Goal: Complete application form

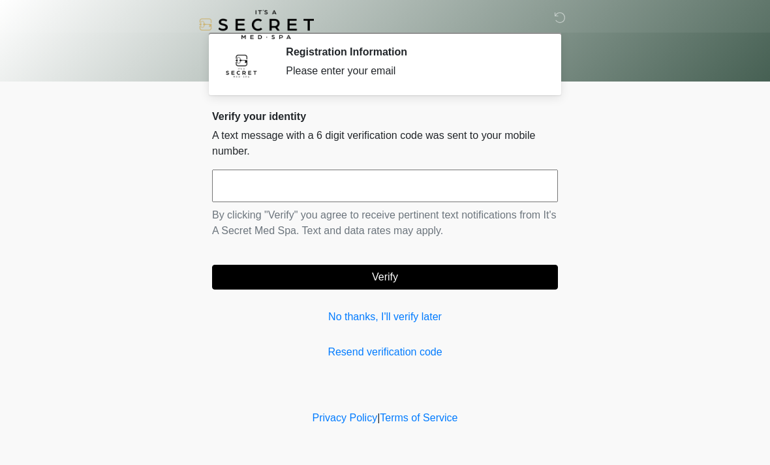
click at [440, 179] on input "text" at bounding box center [385, 186] width 346 height 33
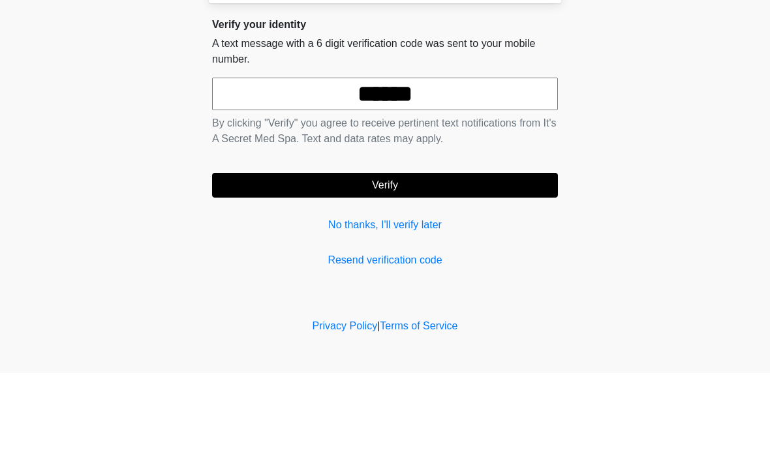
type input "******"
click at [490, 265] on button "Verify" at bounding box center [385, 277] width 346 height 25
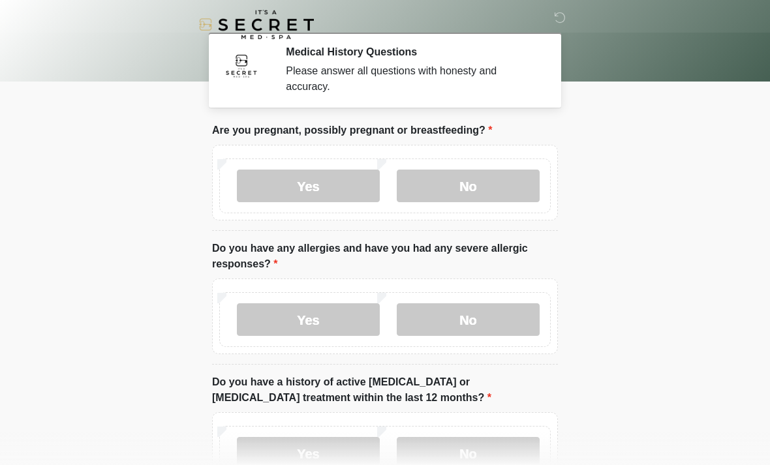
click at [479, 178] on label "No" at bounding box center [468, 186] width 143 height 33
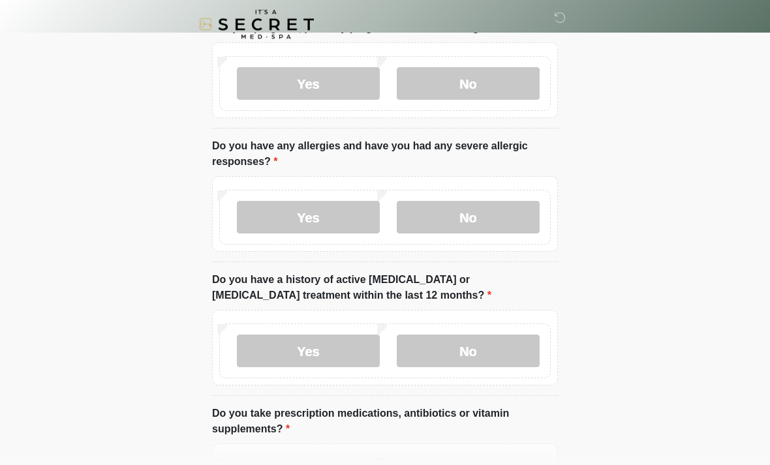
click at [493, 202] on label "No" at bounding box center [468, 218] width 143 height 33
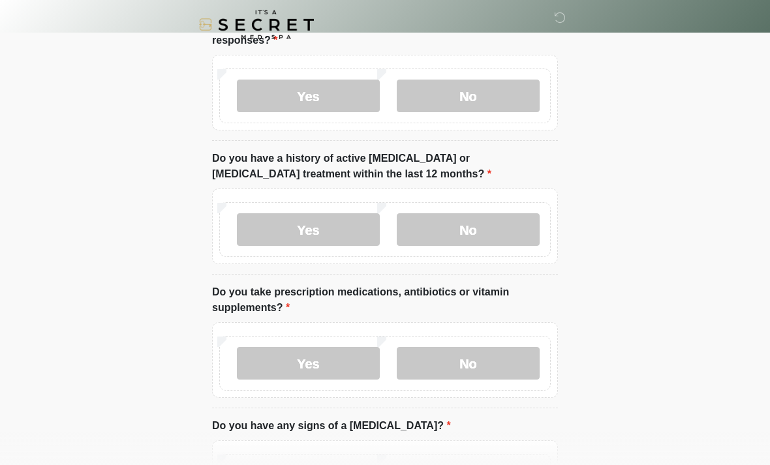
scroll to position [226, 0]
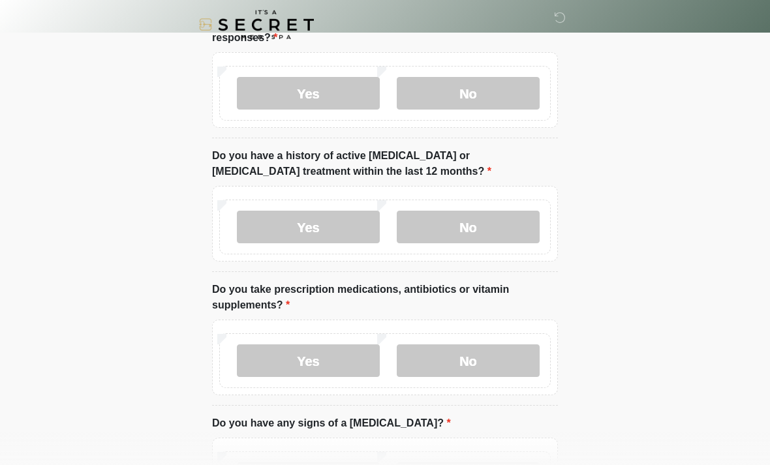
click at [495, 215] on label "No" at bounding box center [468, 227] width 143 height 33
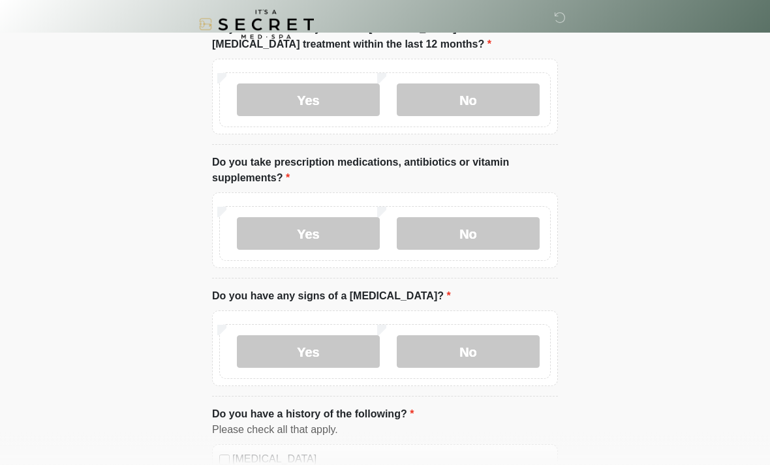
scroll to position [354, 0]
click at [350, 234] on label "Yes" at bounding box center [308, 233] width 143 height 33
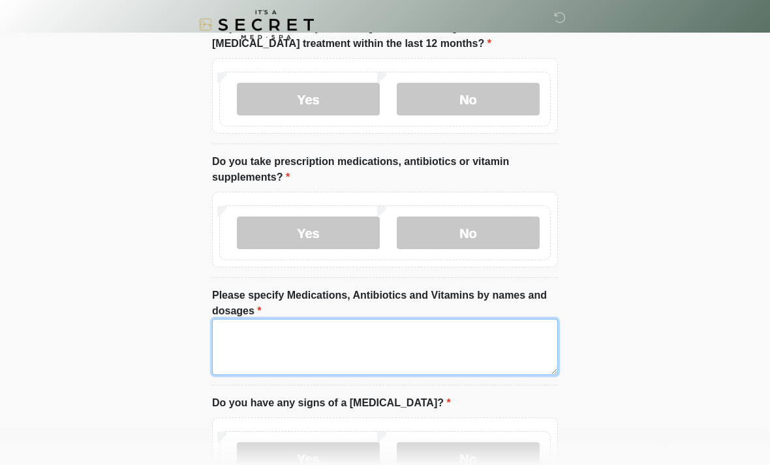
click at [437, 336] on textarea "Please specify Medications, Antibiotics and Vitamins by names and dosages" at bounding box center [385, 347] width 346 height 56
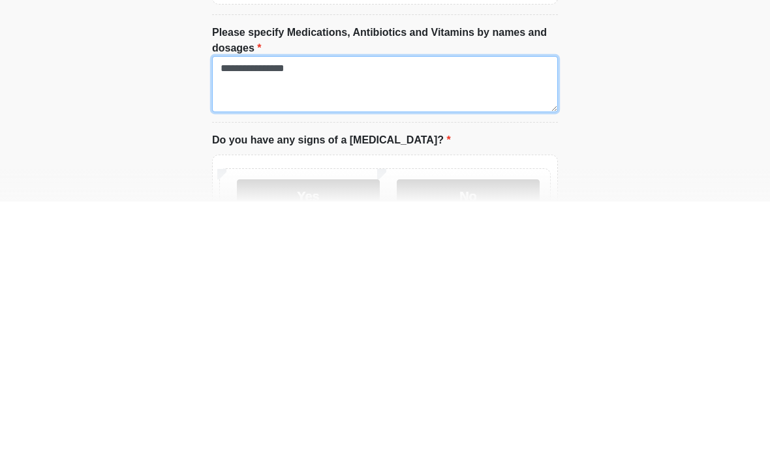
scroll to position [369, 0]
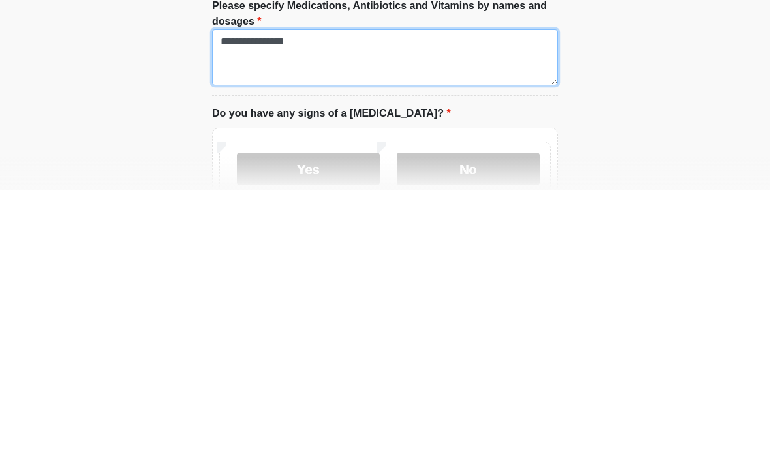
type textarea "**********"
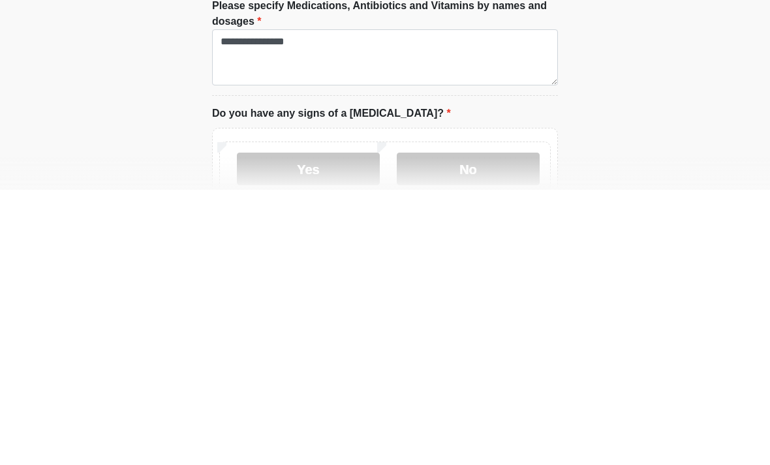
click at [480, 428] on label "No" at bounding box center [468, 444] width 143 height 33
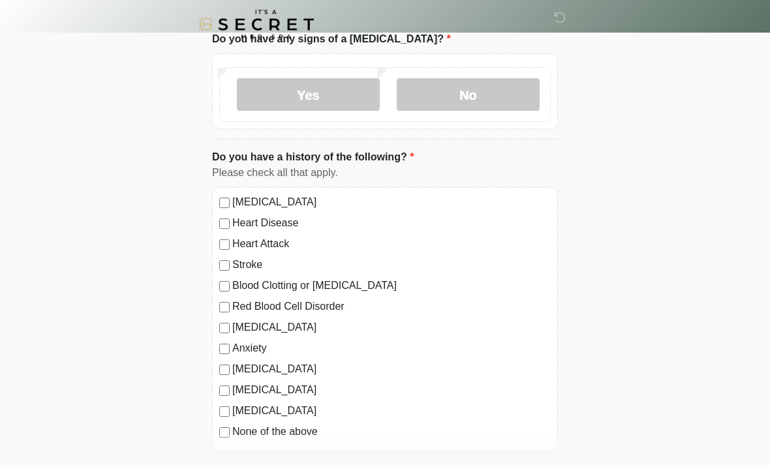
scroll to position [721, 0]
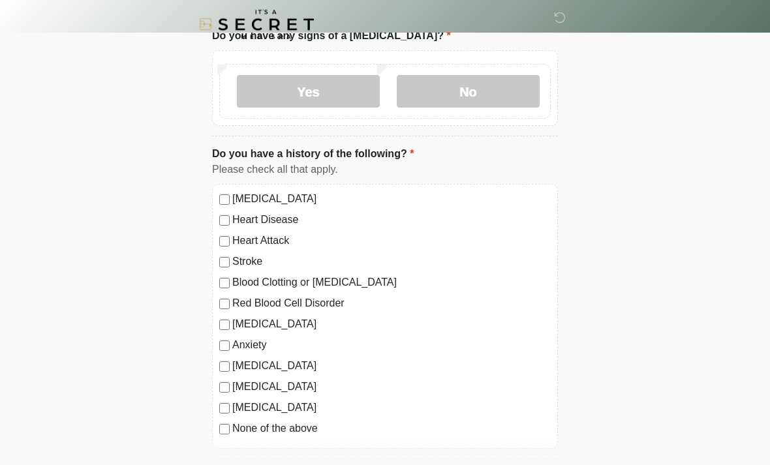
click at [308, 427] on label "None of the above" at bounding box center [391, 430] width 318 height 16
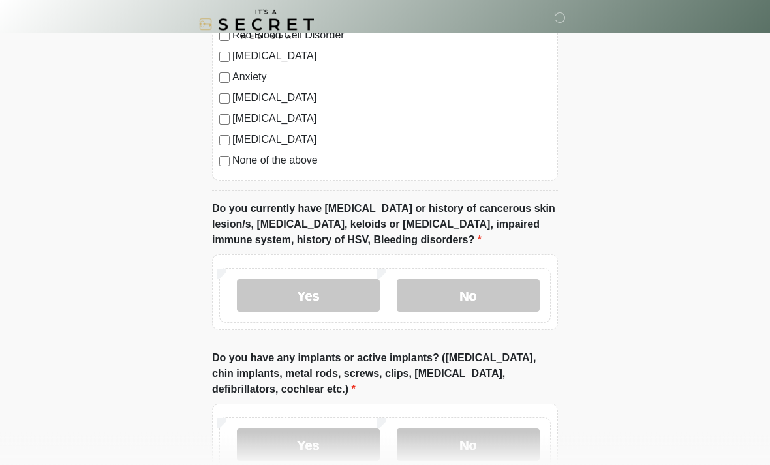
scroll to position [990, 0]
click at [493, 282] on label "No" at bounding box center [468, 295] width 143 height 33
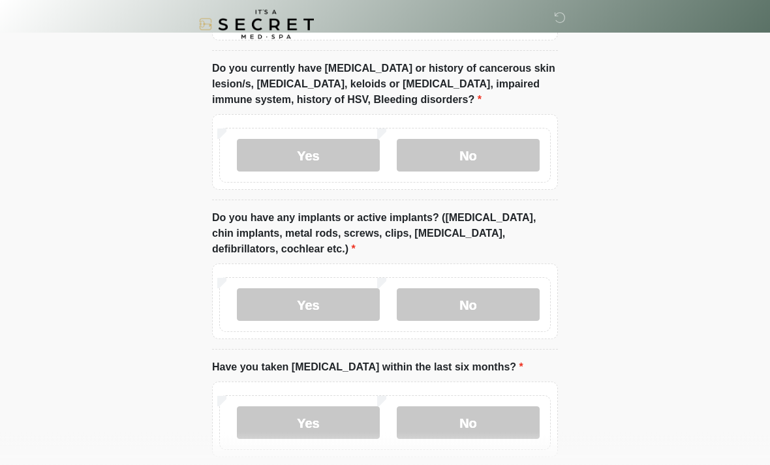
click at [474, 317] on label "No" at bounding box center [468, 305] width 143 height 33
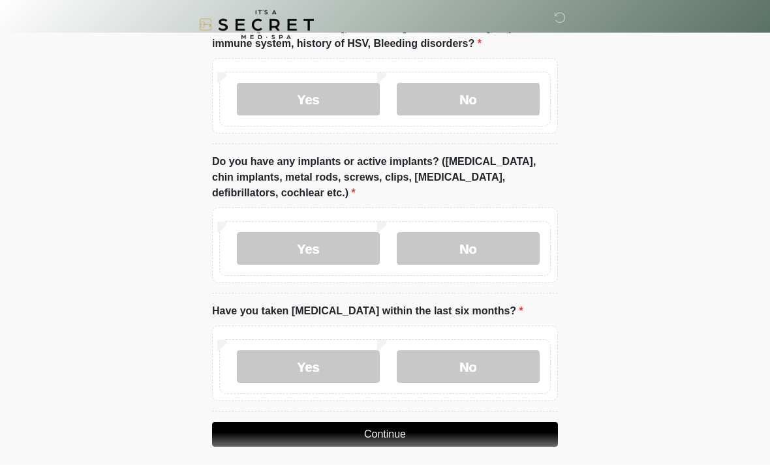
scroll to position [1194, 0]
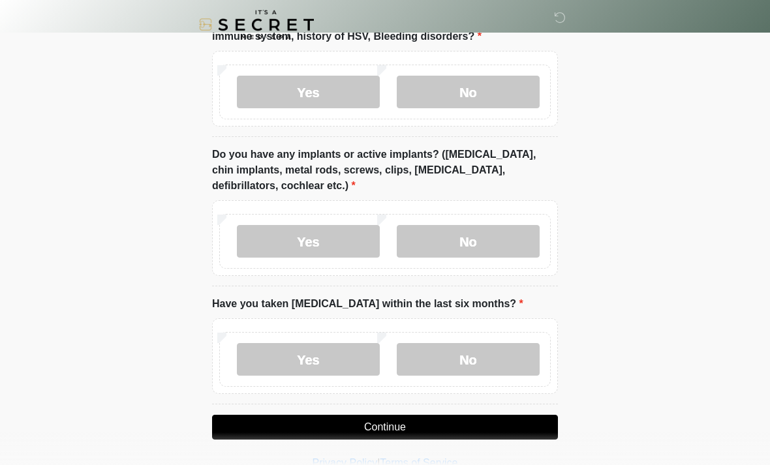
click at [482, 355] on label "No" at bounding box center [468, 359] width 143 height 33
click at [479, 422] on button "Continue" at bounding box center [385, 427] width 346 height 25
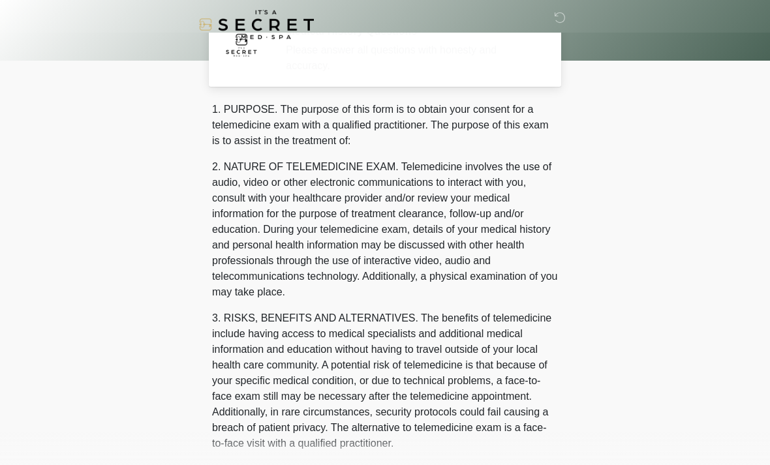
scroll to position [0, 0]
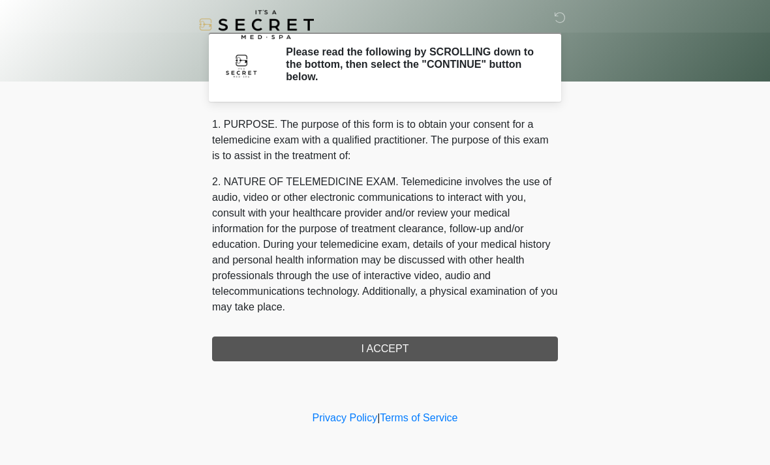
click at [448, 348] on div "1. PURPOSE. The purpose of this form is to obtain your consent for a telemedici…" at bounding box center [385, 239] width 346 height 245
click at [487, 343] on div "1. PURPOSE. The purpose of this form is to obtain your consent for a telemedici…" at bounding box center [385, 239] width 346 height 245
click at [430, 339] on div "1. PURPOSE. The purpose of this form is to obtain your consent for a telemedici…" at bounding box center [385, 239] width 346 height 245
click at [387, 342] on div "1. PURPOSE. The purpose of this form is to obtain your consent for a telemedici…" at bounding box center [385, 239] width 346 height 245
click at [454, 348] on div "1. PURPOSE. The purpose of this form is to obtain your consent for a telemedici…" at bounding box center [385, 239] width 346 height 245
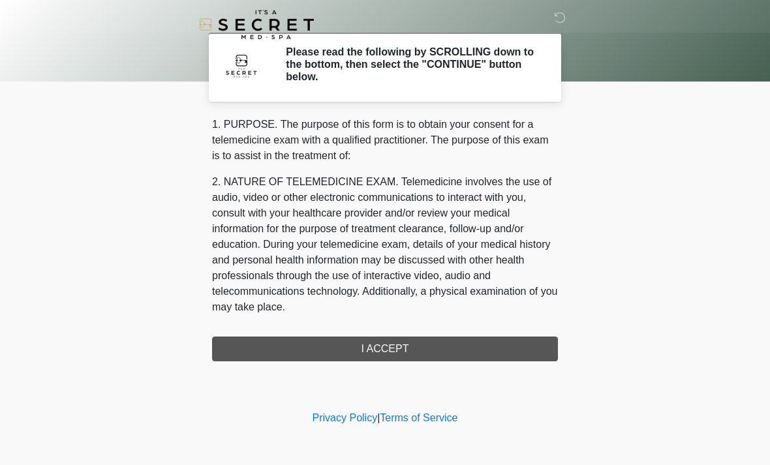
click at [454, 348] on div "1. PURPOSE. The purpose of this form is to obtain your consent for a telemedici…" at bounding box center [385, 239] width 346 height 245
click at [453, 348] on div "1. PURPOSE. The purpose of this form is to obtain your consent for a telemedici…" at bounding box center [385, 239] width 346 height 245
click at [423, 346] on div "1. PURPOSE. The purpose of this form is to obtain your consent for a telemedici…" at bounding box center [385, 239] width 346 height 245
click at [401, 340] on div "1. PURPOSE. The purpose of this form is to obtain your consent for a telemedici…" at bounding box center [385, 239] width 346 height 245
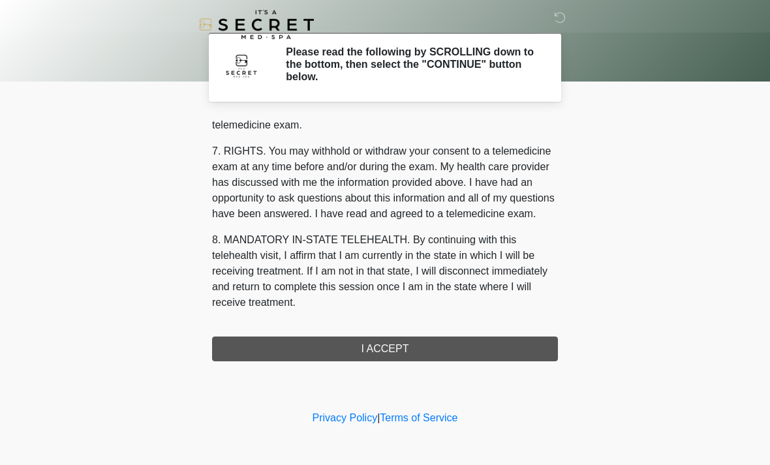
click at [433, 348] on div "1. PURPOSE. The purpose of this form is to obtain your consent for a telemedici…" at bounding box center [385, 239] width 346 height 245
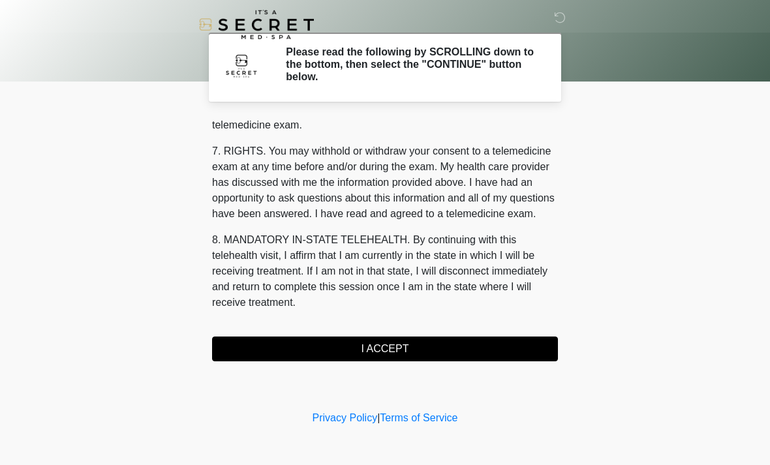
click at [415, 346] on button "I ACCEPT" at bounding box center [385, 349] width 346 height 25
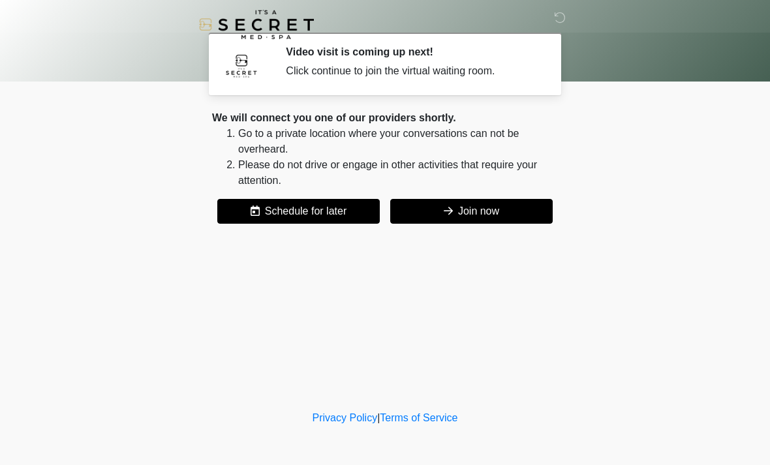
click at [479, 206] on button "Join now" at bounding box center [471, 211] width 162 height 25
